Goal: Book appointment/travel/reservation

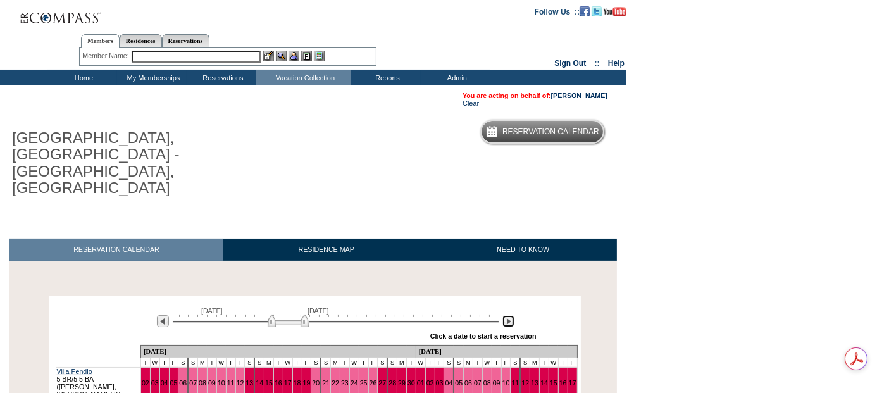
click at [508, 315] on img at bounding box center [509, 321] width 12 height 12
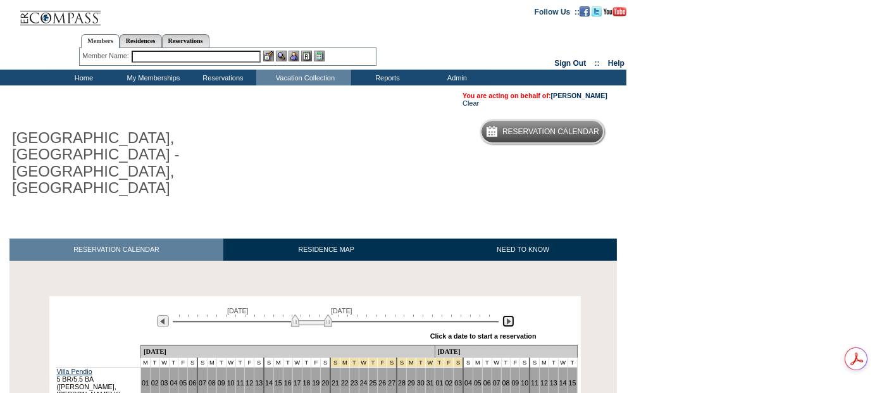
click at [508, 315] on img at bounding box center [509, 321] width 12 height 12
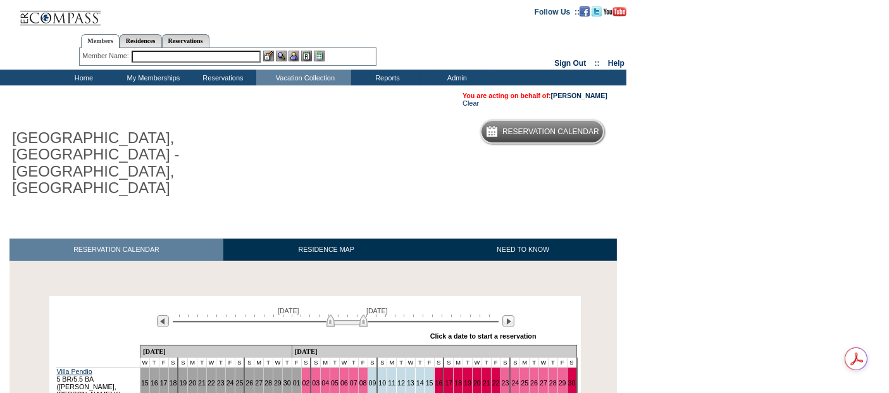
click at [185, 56] on input "text" at bounding box center [196, 57] width 129 height 12
click at [186, 58] on input "text" at bounding box center [196, 57] width 129 height 12
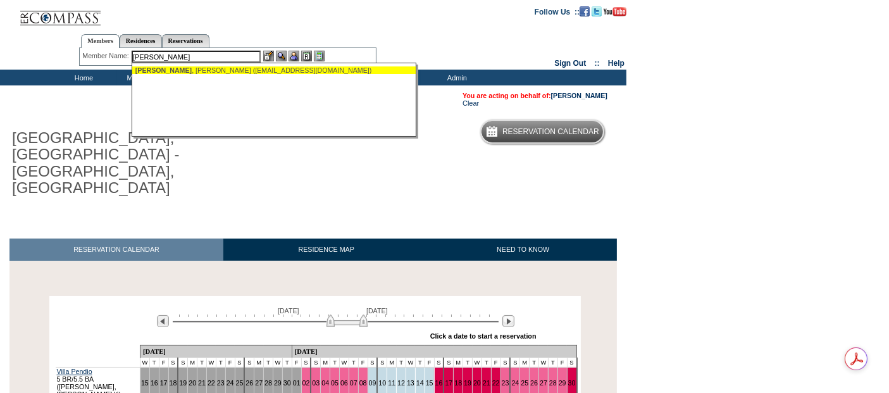
type input "[PERSON_NAME]"
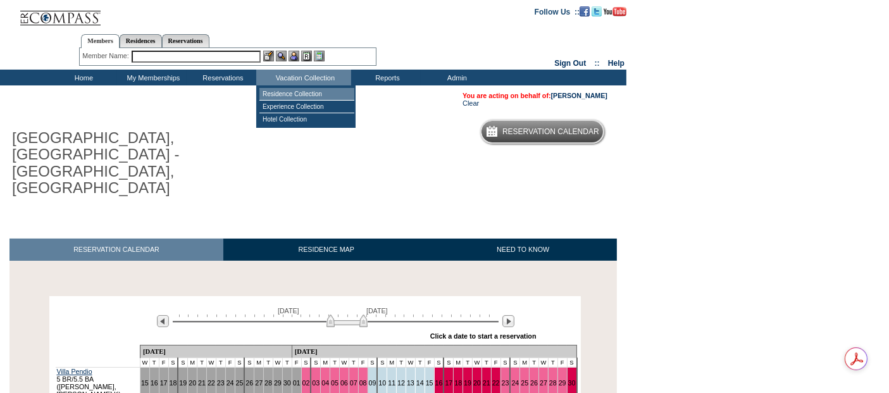
click at [294, 93] on td "Residence Collection" at bounding box center [307, 94] width 95 height 13
